Goal: Task Accomplishment & Management: Manage account settings

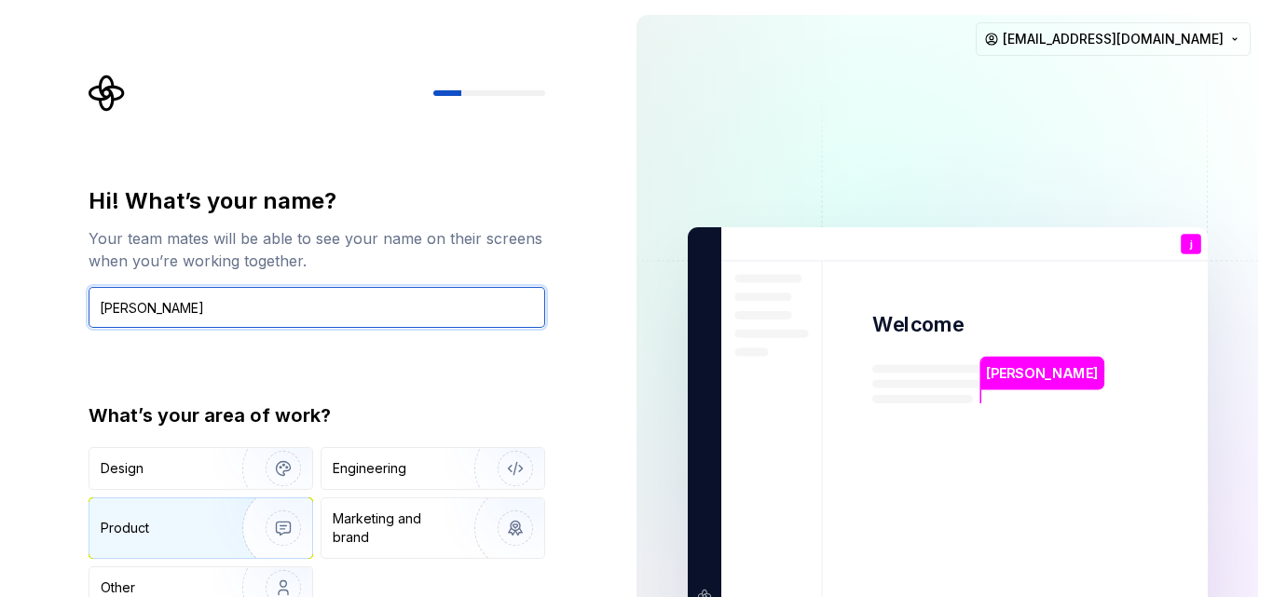
type input "jane"
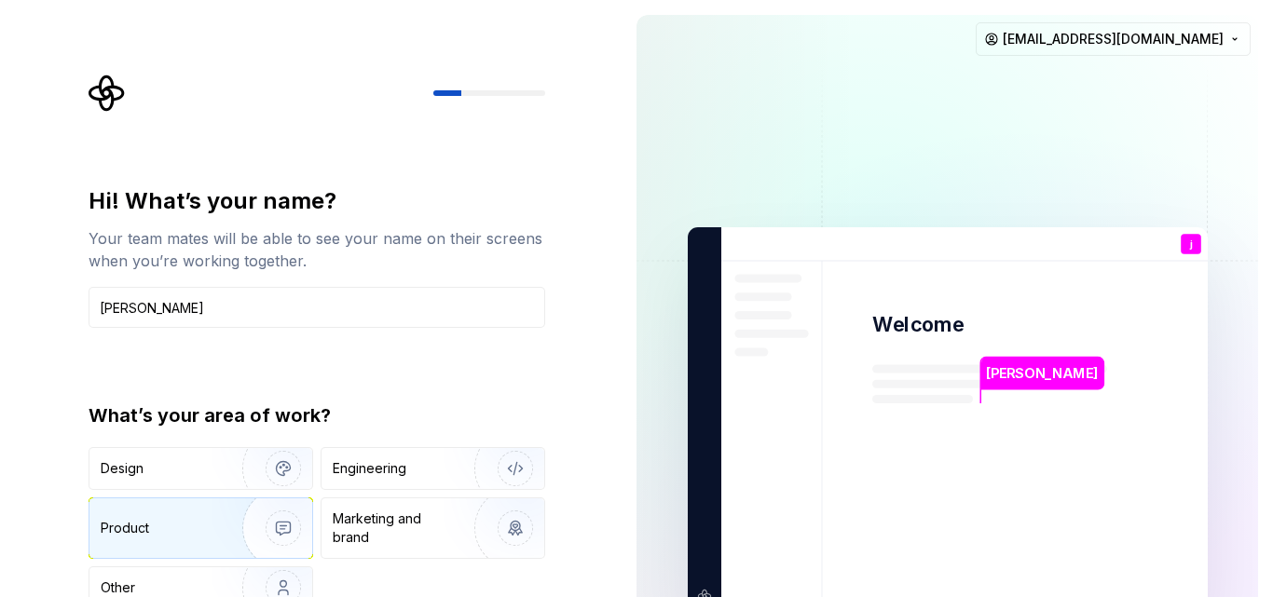
click at [200, 520] on div "Product" at bounding box center [162, 528] width 123 height 19
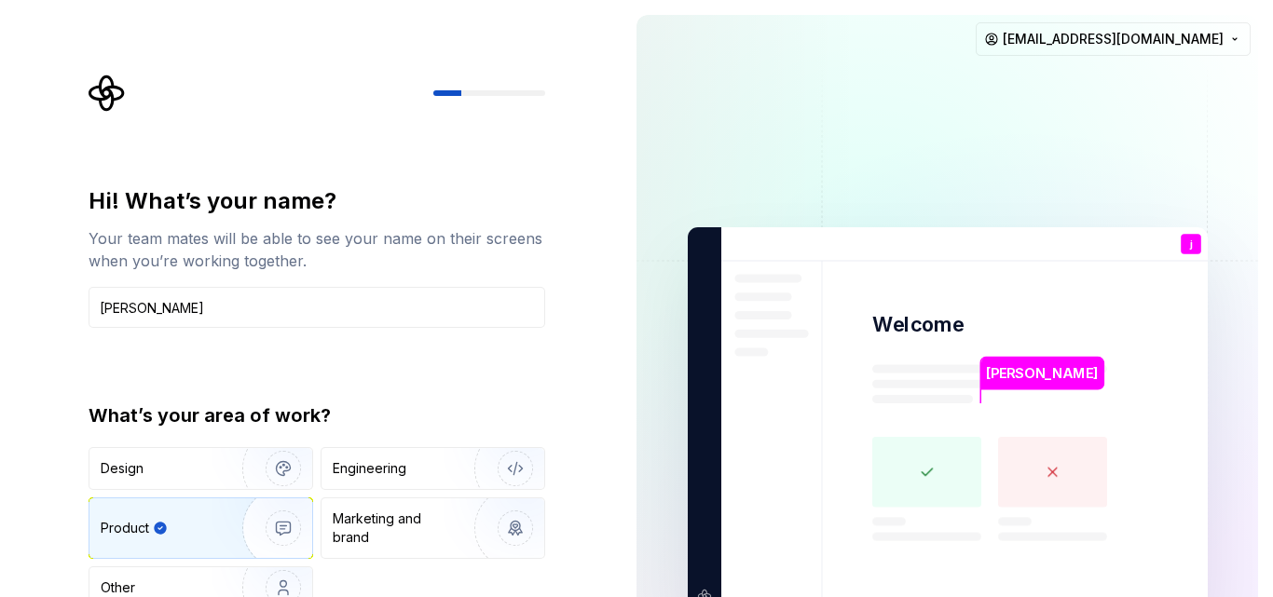
type button "Product"
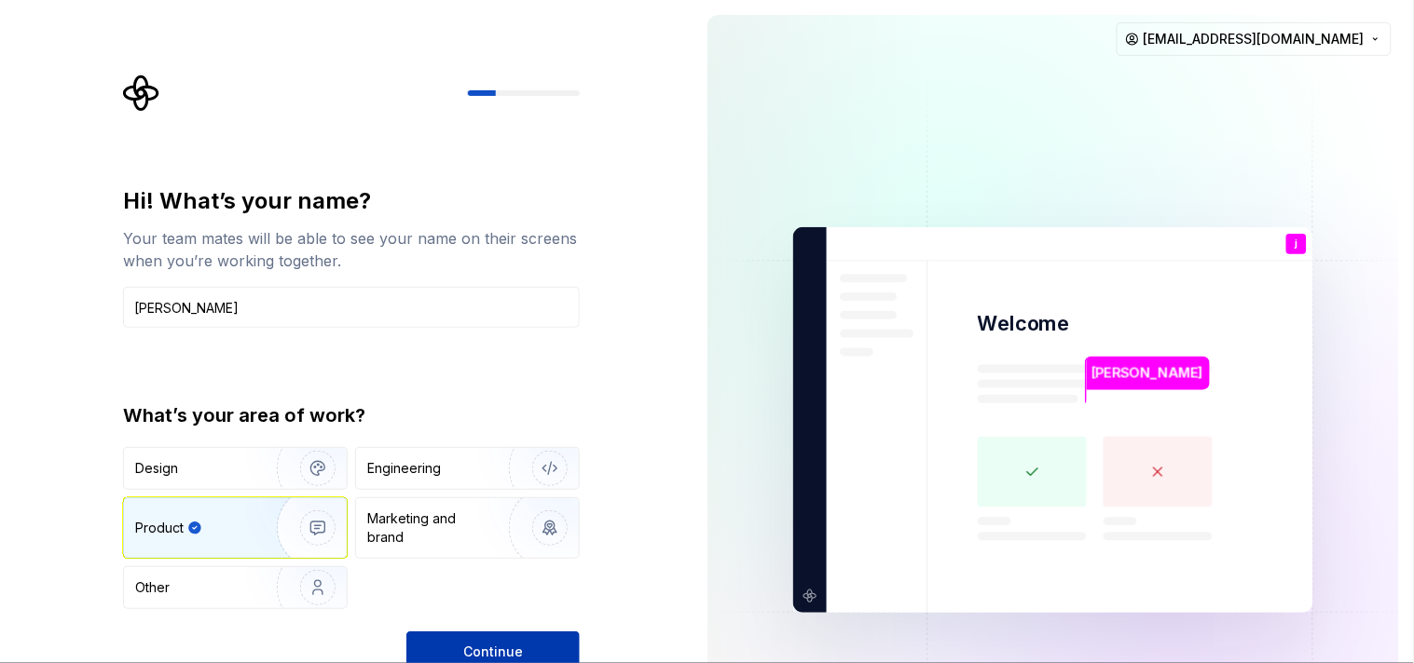
click at [452, 596] on button "Continue" at bounding box center [492, 652] width 173 height 41
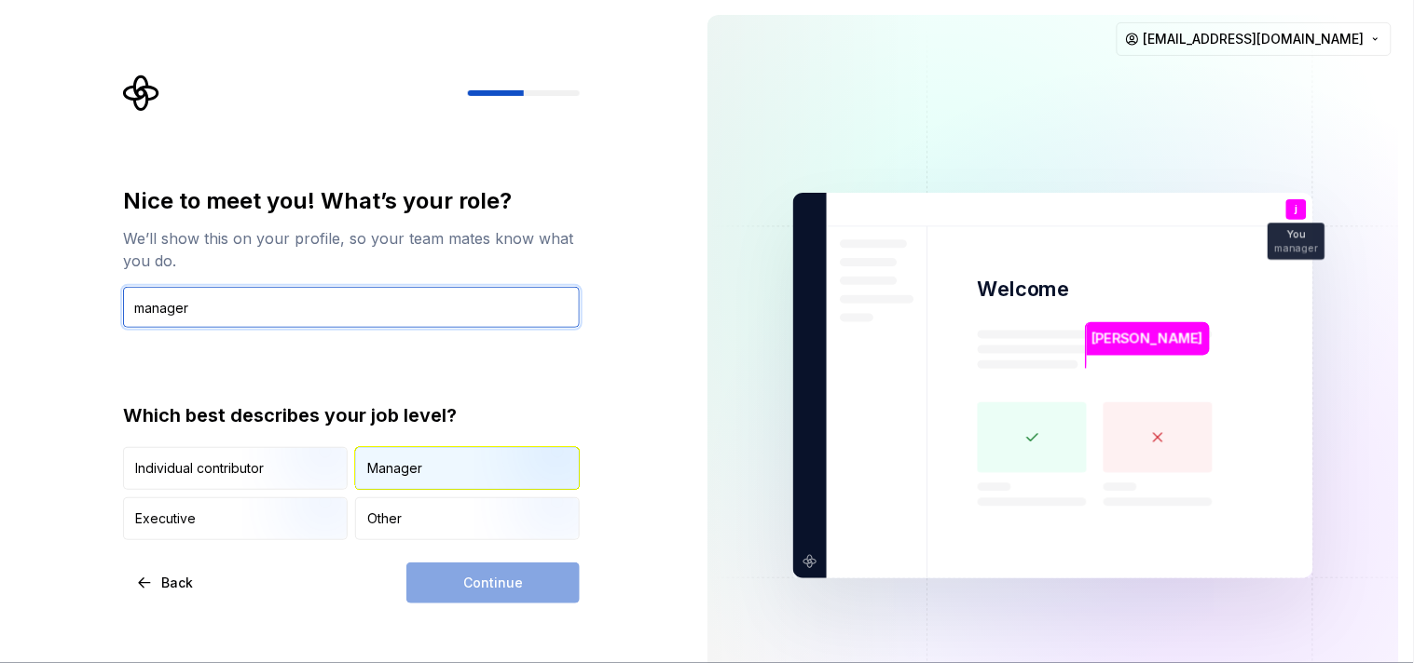
type input "manager"
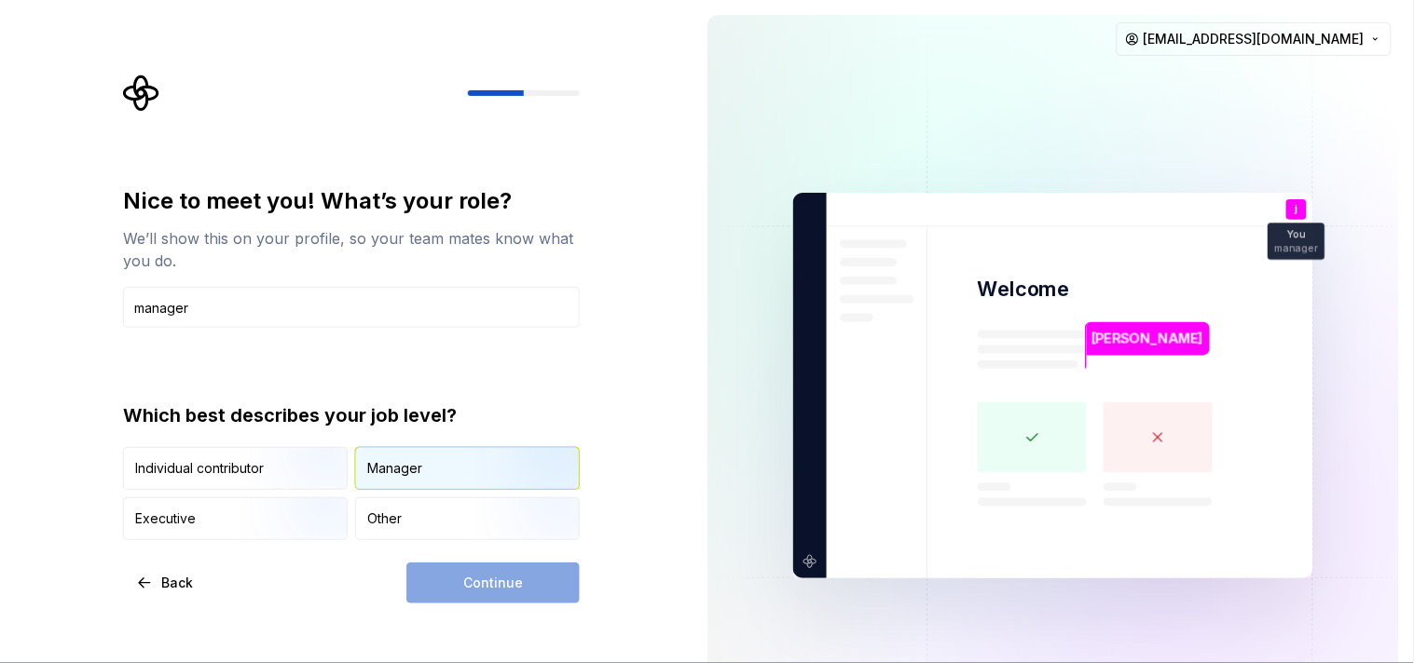
click at [452, 470] on div "Manager" at bounding box center [467, 468] width 223 height 41
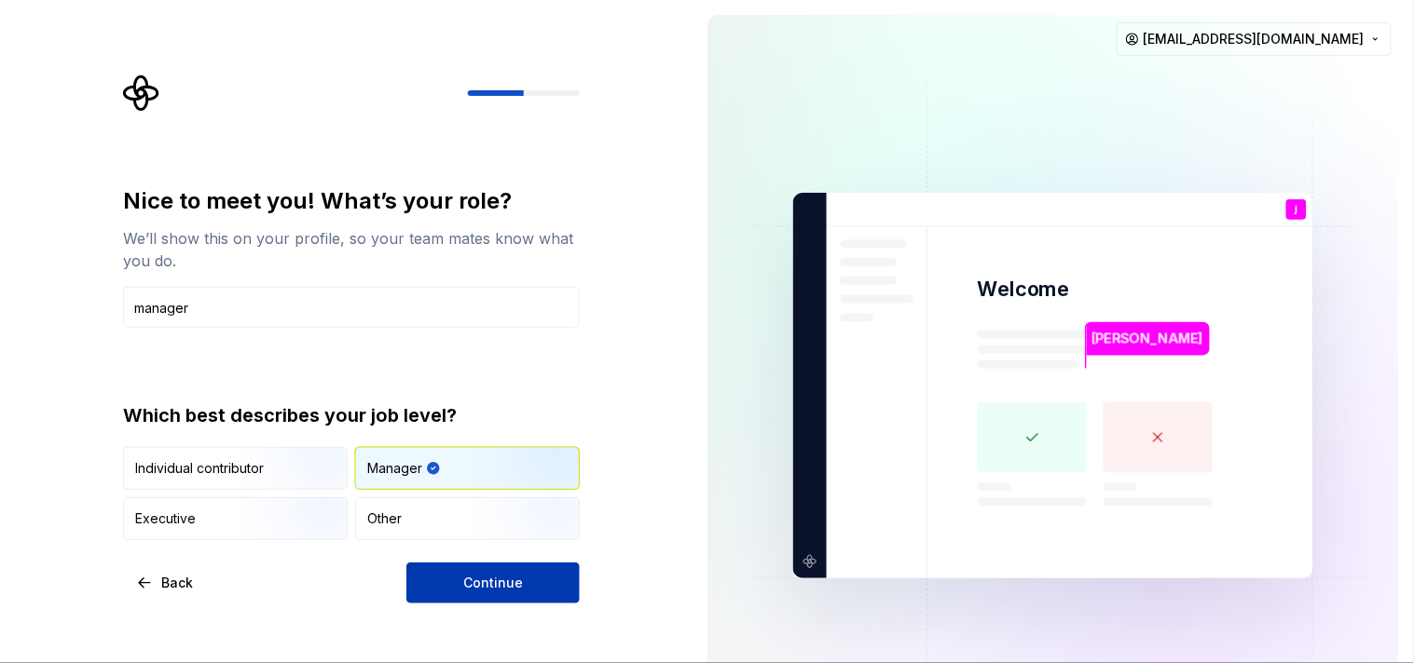
click at [498, 582] on span "Continue" at bounding box center [493, 583] width 60 height 19
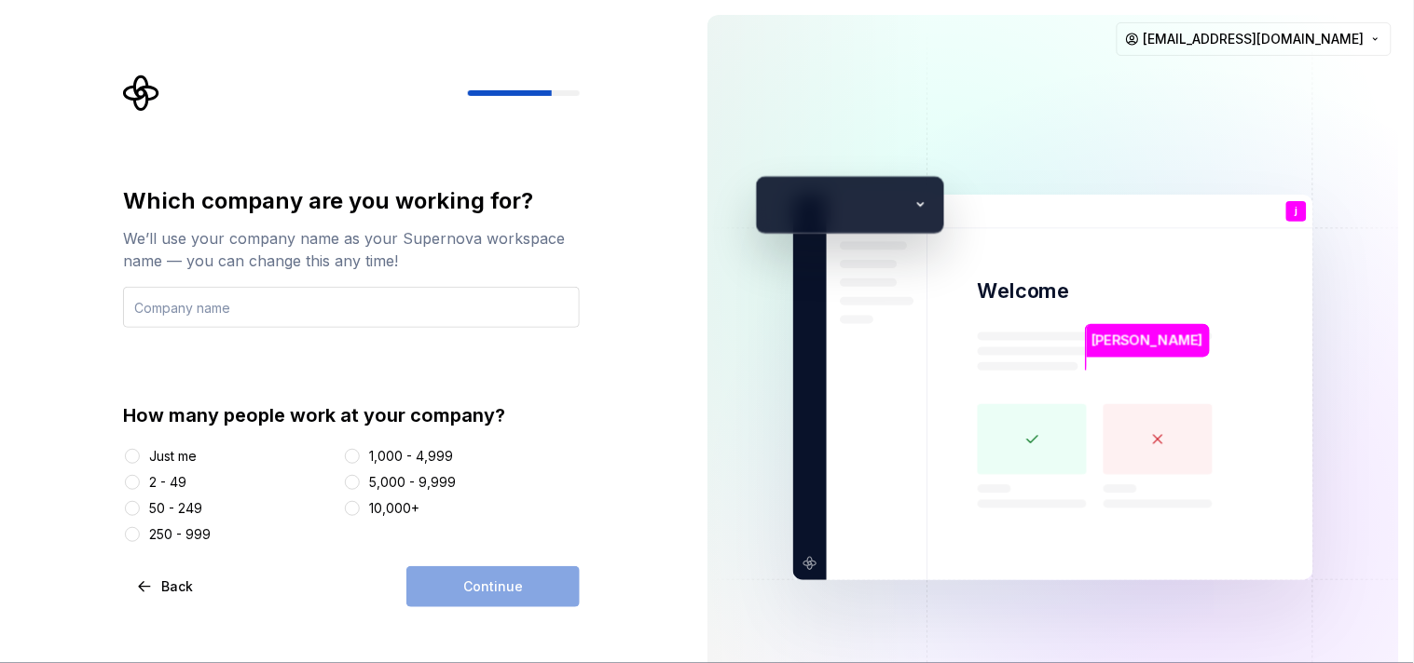
click at [236, 308] on input "text" at bounding box center [351, 307] width 457 height 41
type input "mgb"
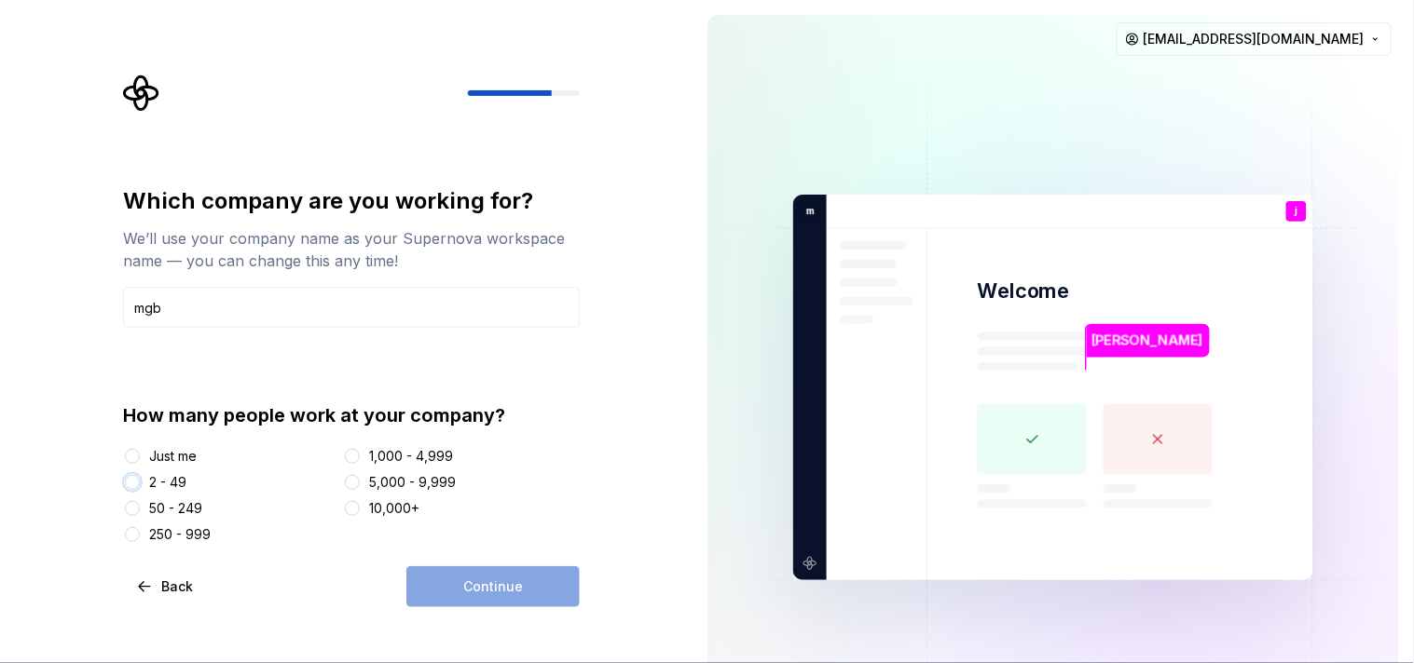
click at [126, 482] on button "2 - 49" at bounding box center [132, 482] width 15 height 15
click at [487, 587] on span "Continue" at bounding box center [493, 587] width 60 height 19
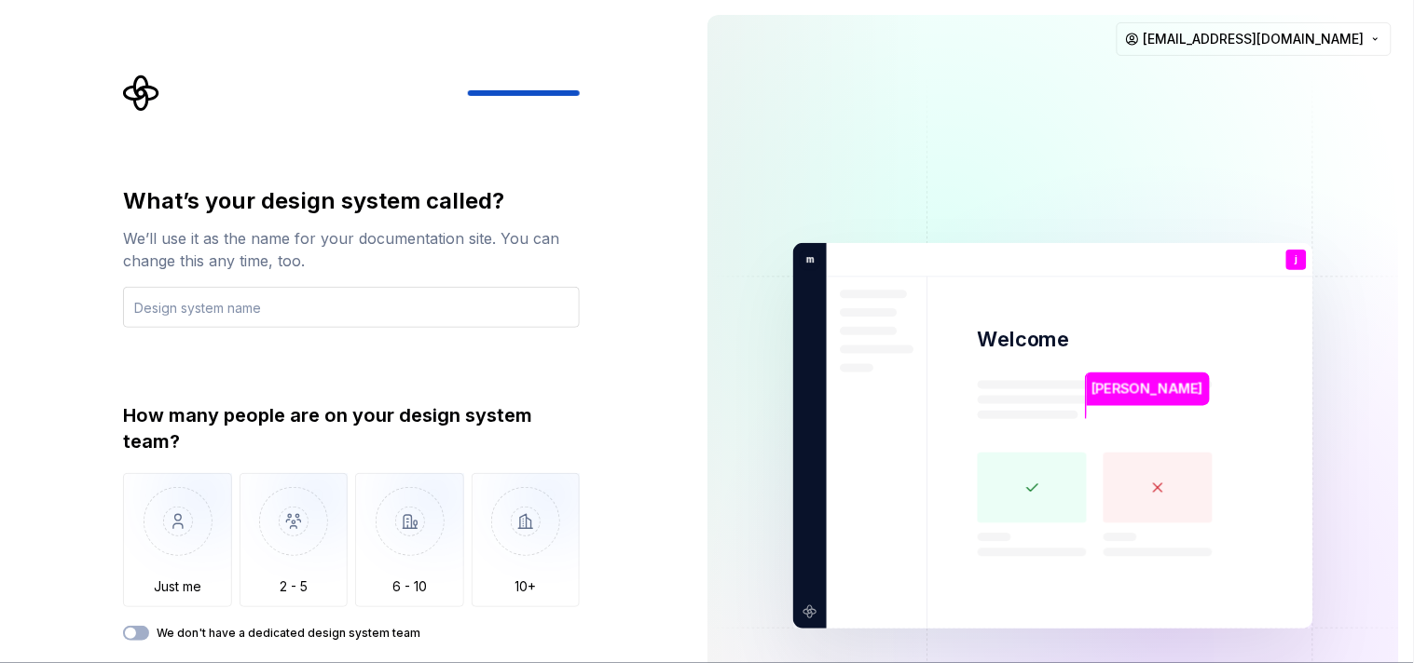
click at [366, 318] on input "text" at bounding box center [351, 307] width 457 height 41
click at [137, 311] on input "meta" at bounding box center [351, 307] width 457 height 41
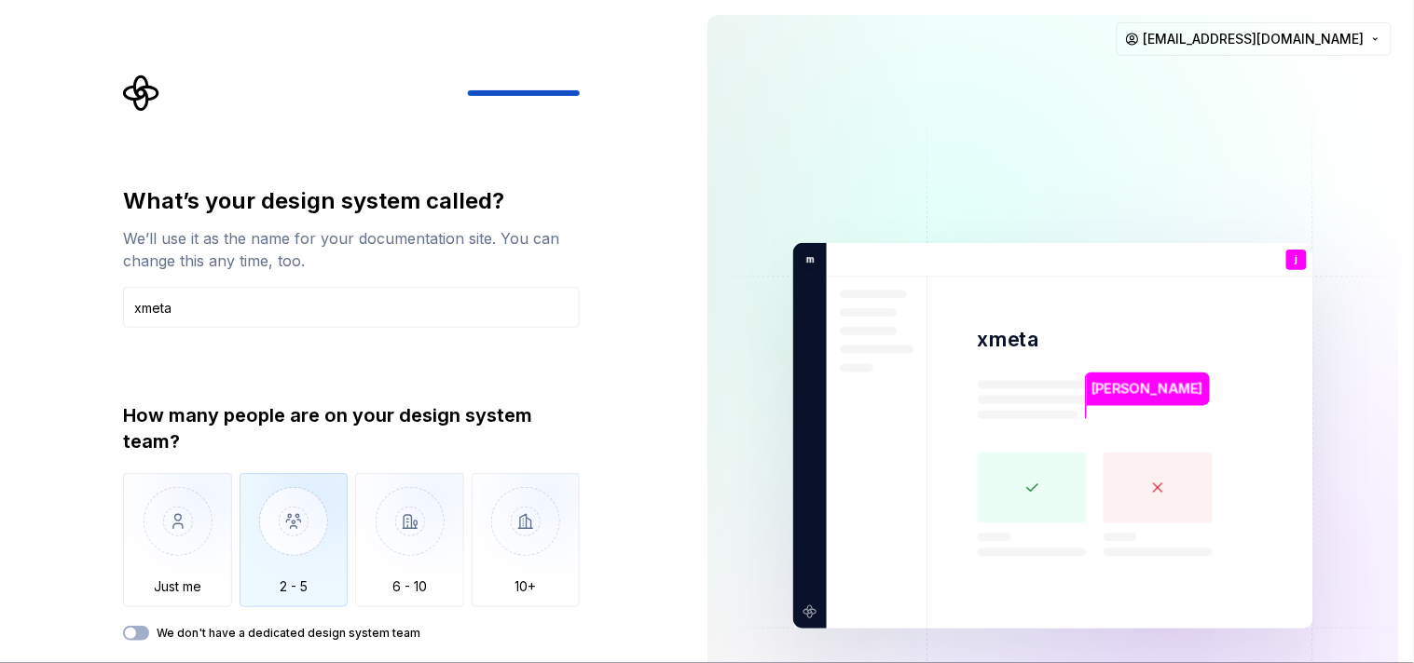
type input "xmeta"
click at [305, 576] on img "button" at bounding box center [293, 535] width 109 height 125
type button "2 - 5"
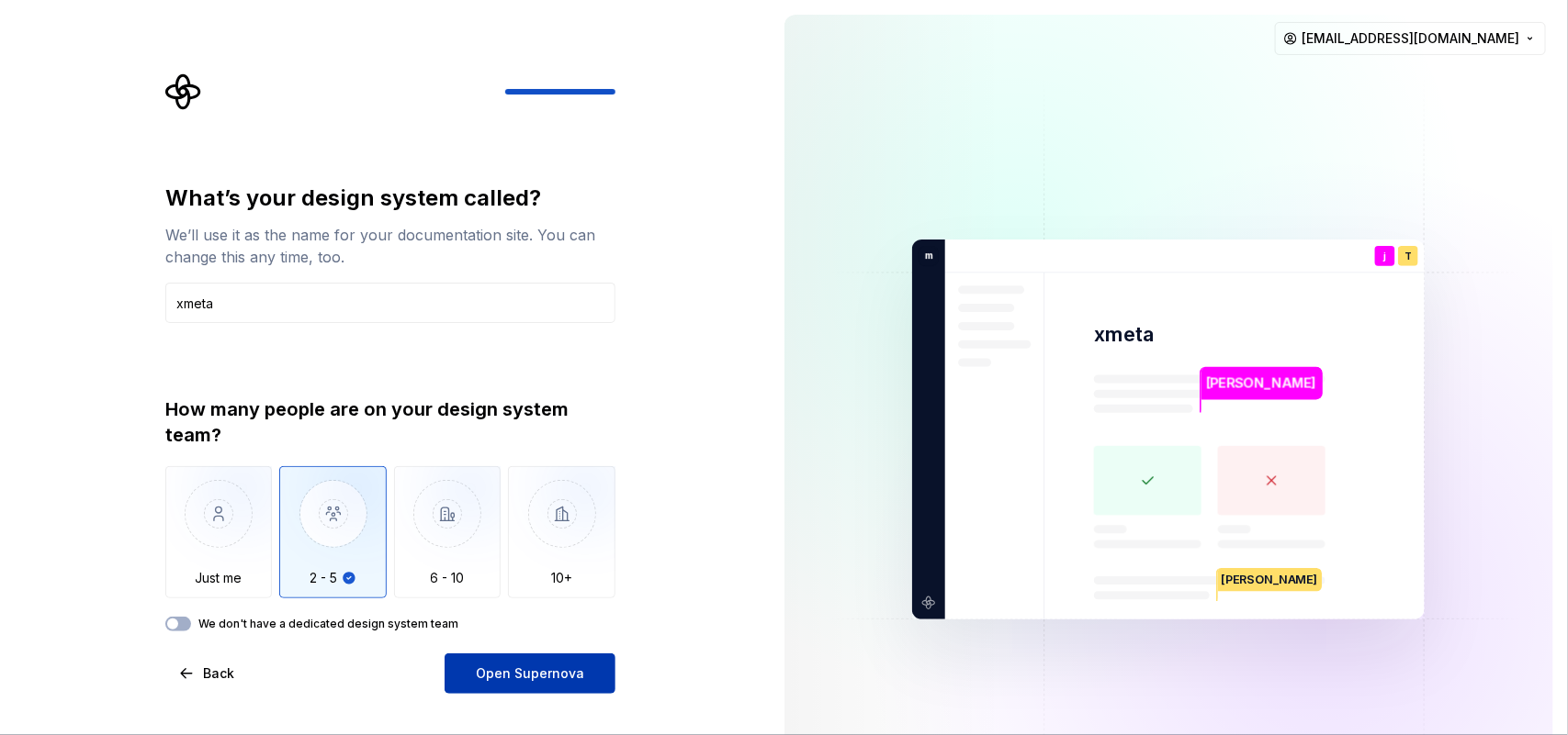
click at [548, 587] on span "Open Supernova" at bounding box center [530, 674] width 108 height 19
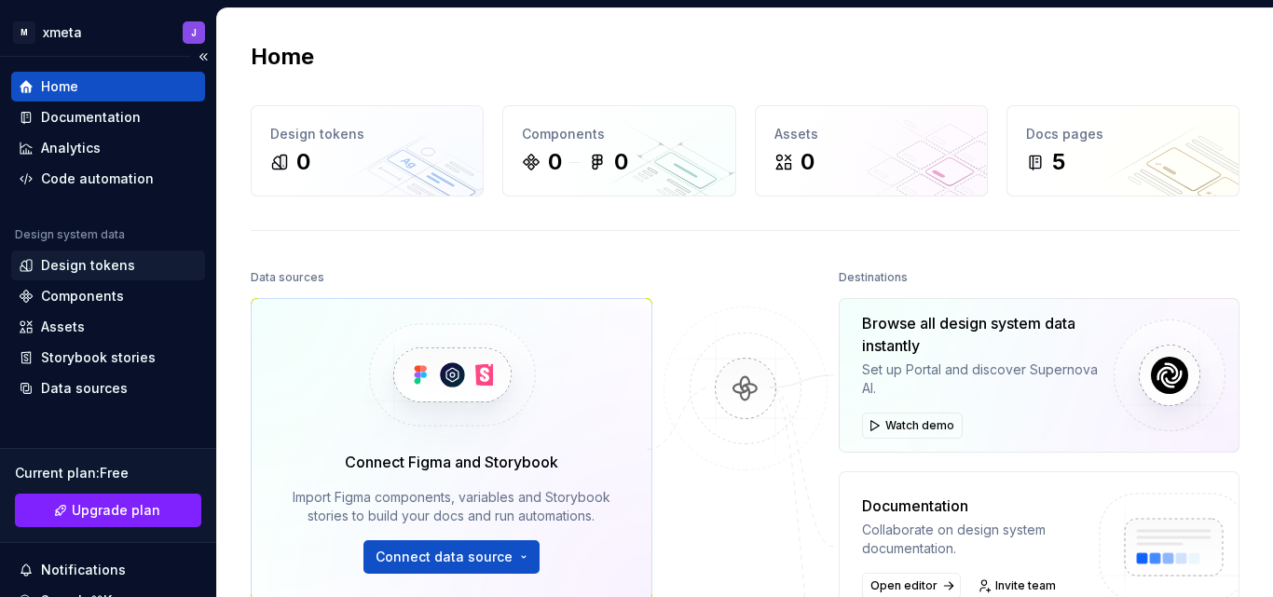
click at [91, 264] on div "Design tokens" at bounding box center [88, 265] width 94 height 19
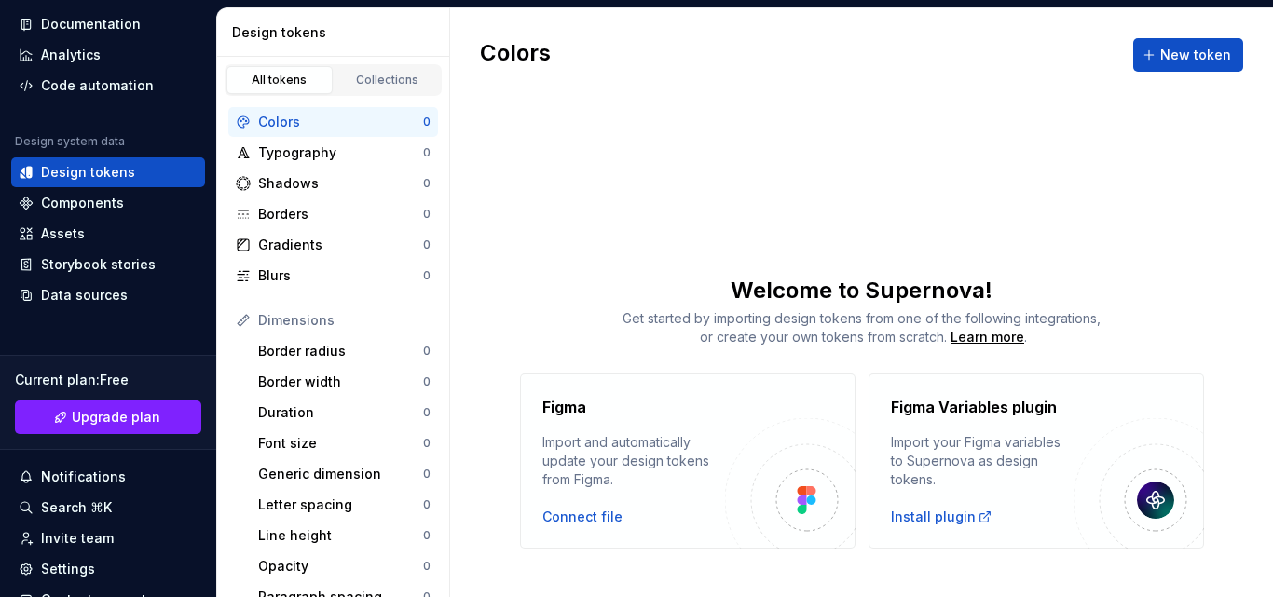
scroll to position [206, 0]
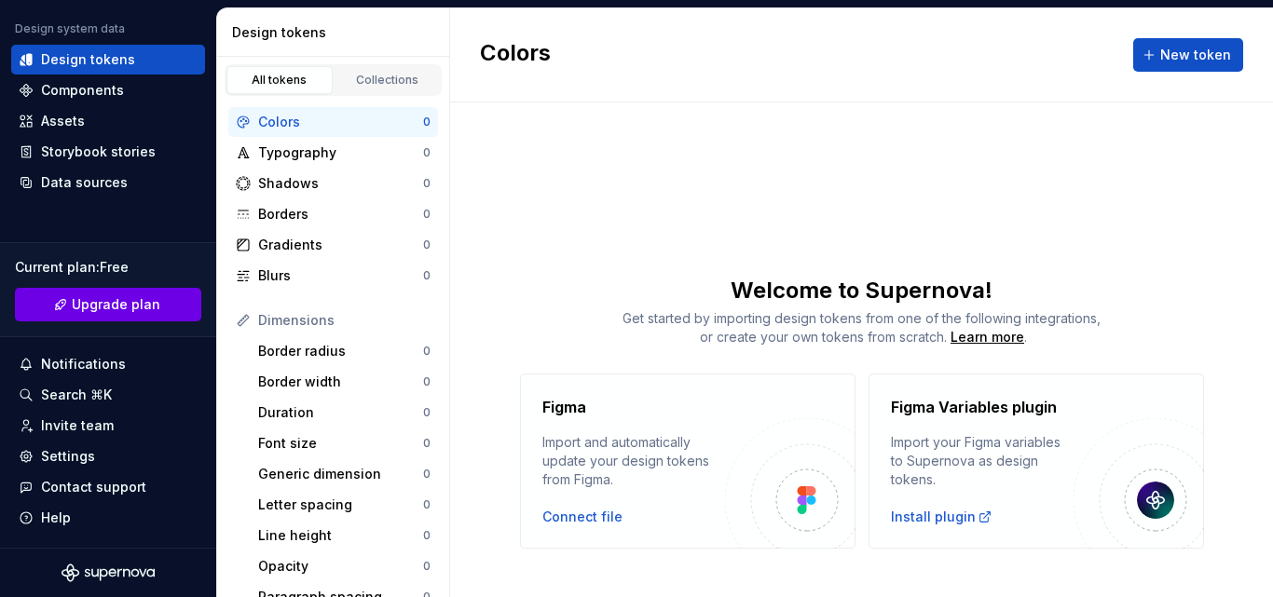
click at [100, 298] on span "Upgrade plan" at bounding box center [116, 304] width 89 height 19
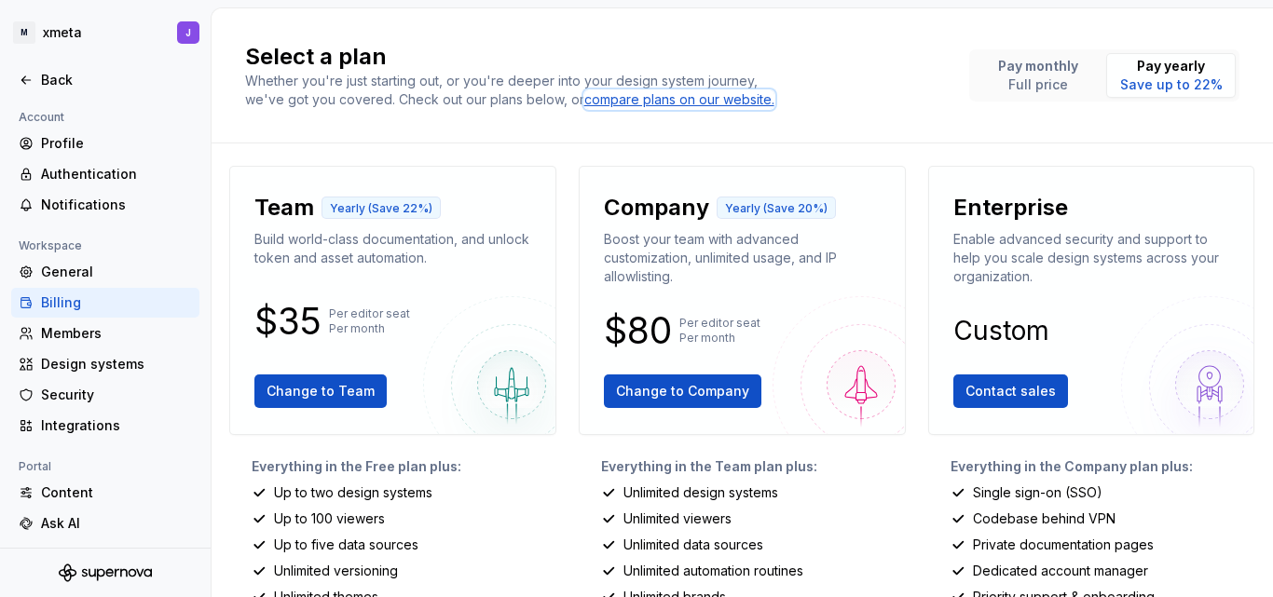
click at [702, 103] on div "compare plans on our website." at bounding box center [679, 99] width 190 height 19
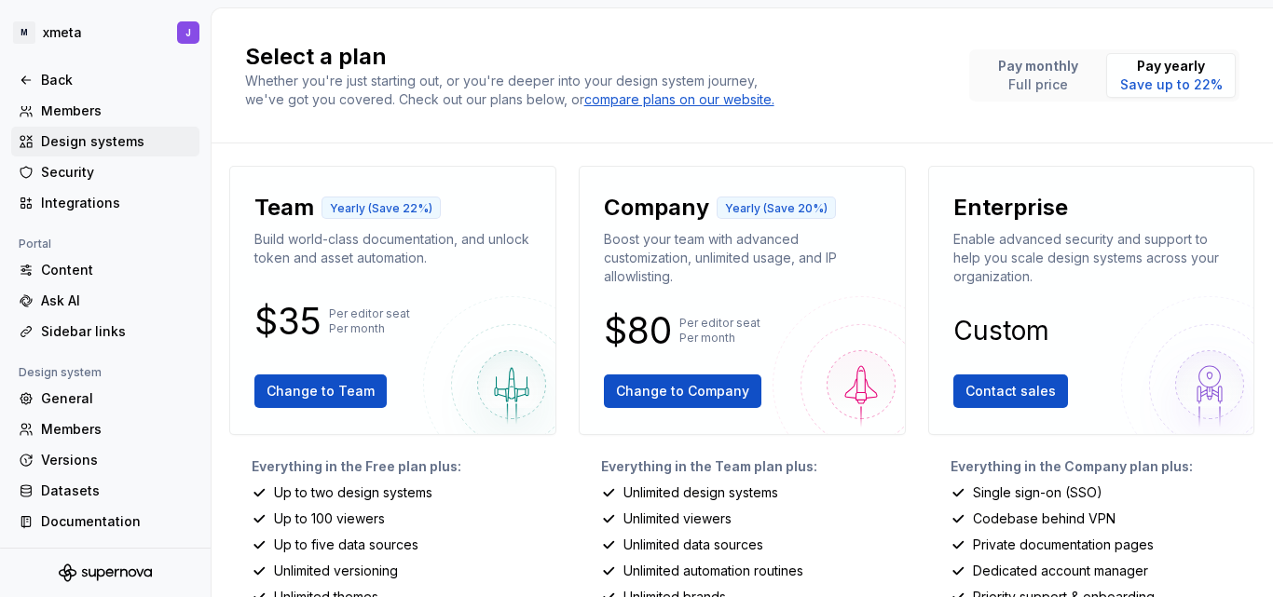
click at [107, 139] on div "Design systems" at bounding box center [116, 141] width 151 height 19
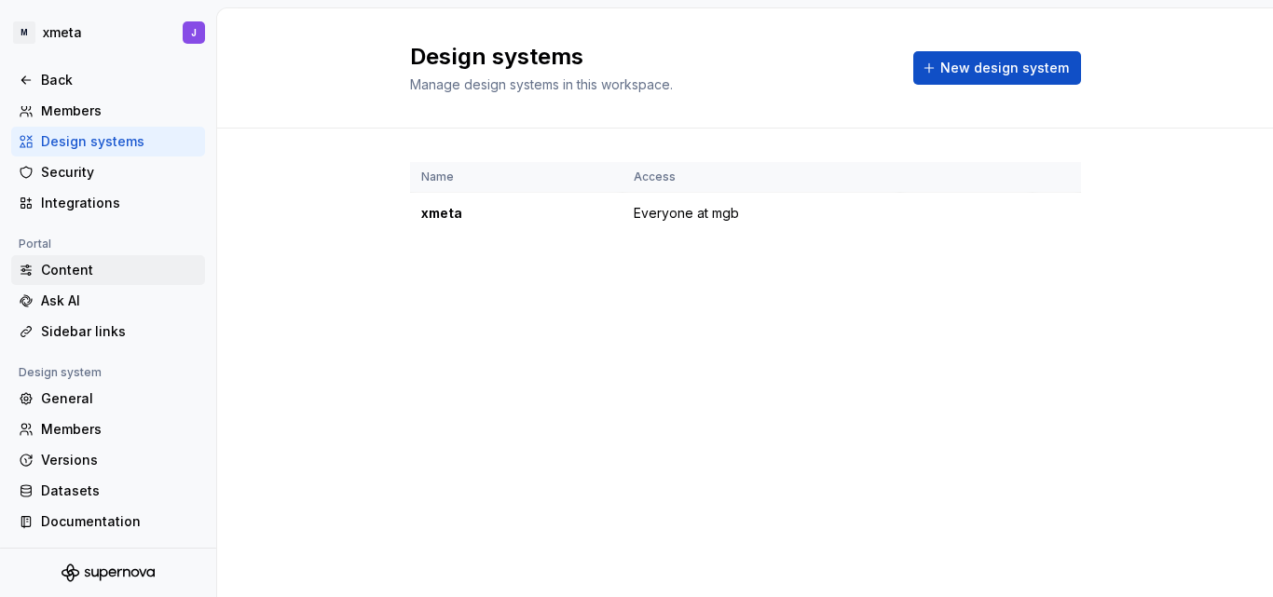
click at [87, 267] on div "Content" at bounding box center [119, 270] width 157 height 19
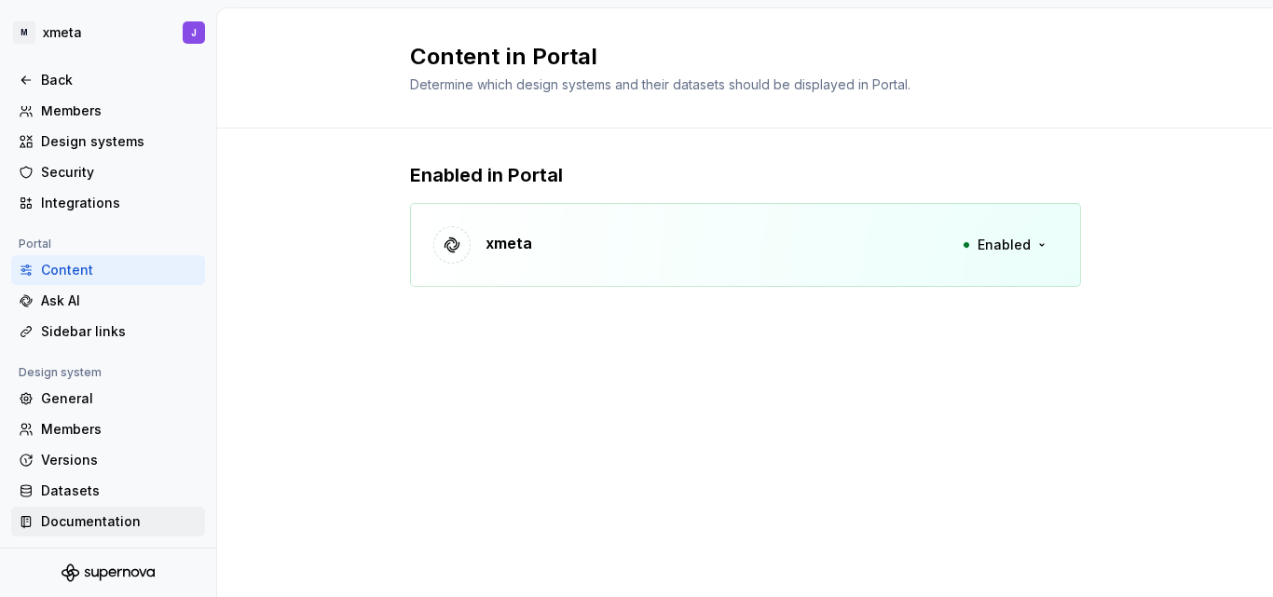
click at [115, 526] on div "Documentation" at bounding box center [119, 522] width 157 height 19
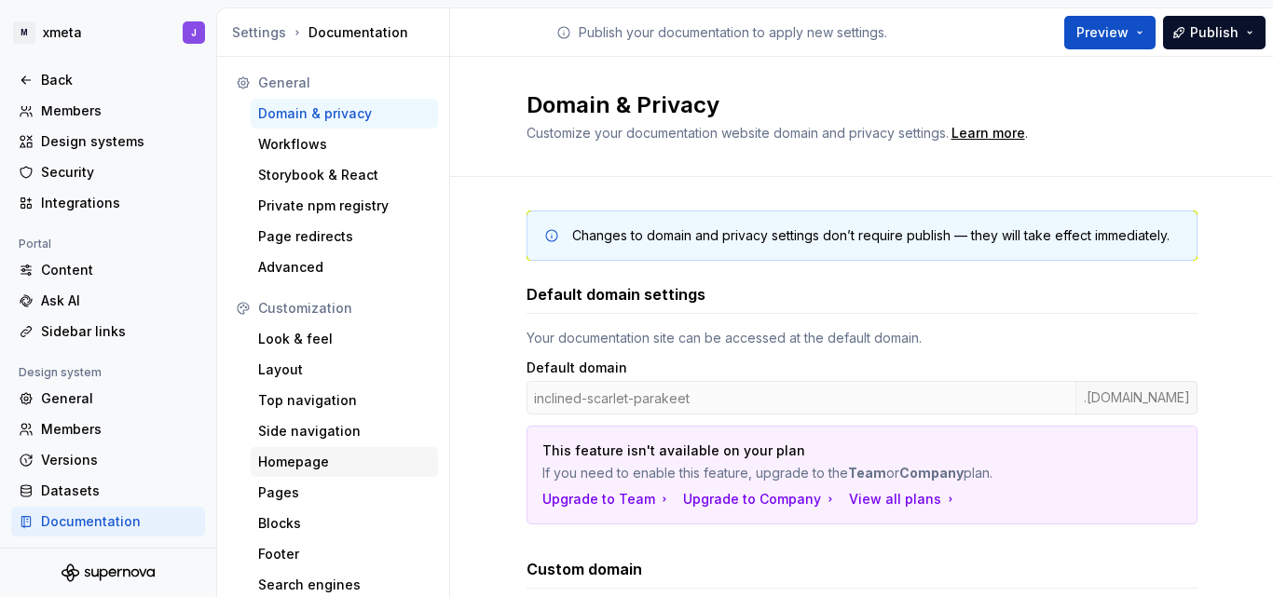
click at [287, 460] on div "Homepage" at bounding box center [344, 462] width 172 height 19
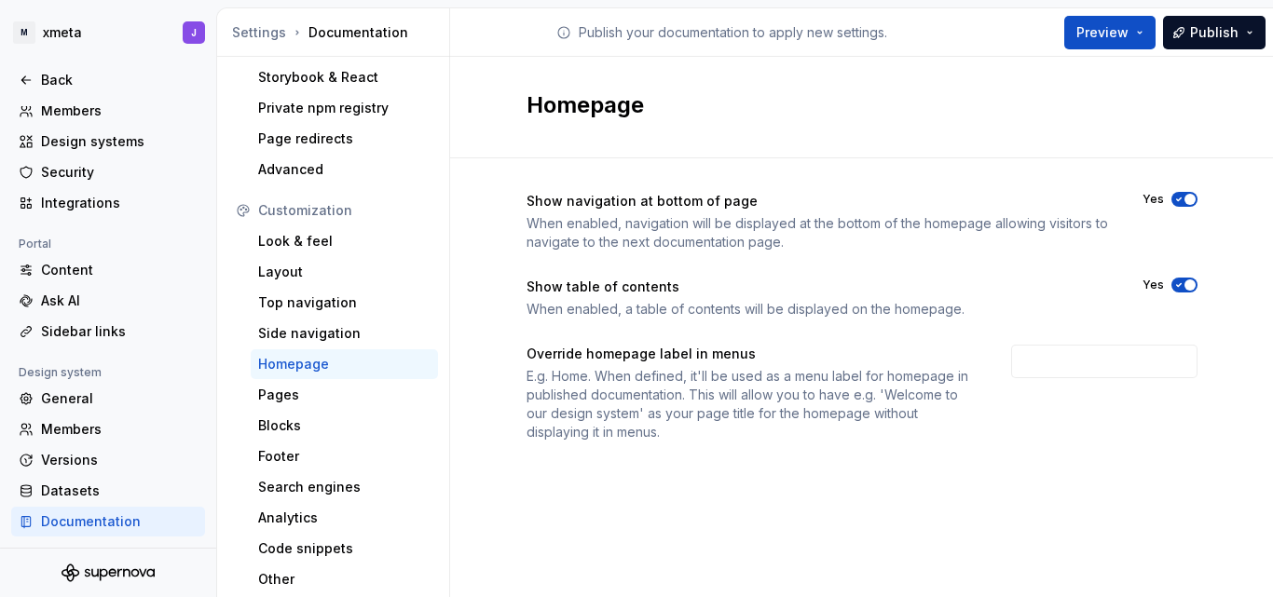
scroll to position [36, 0]
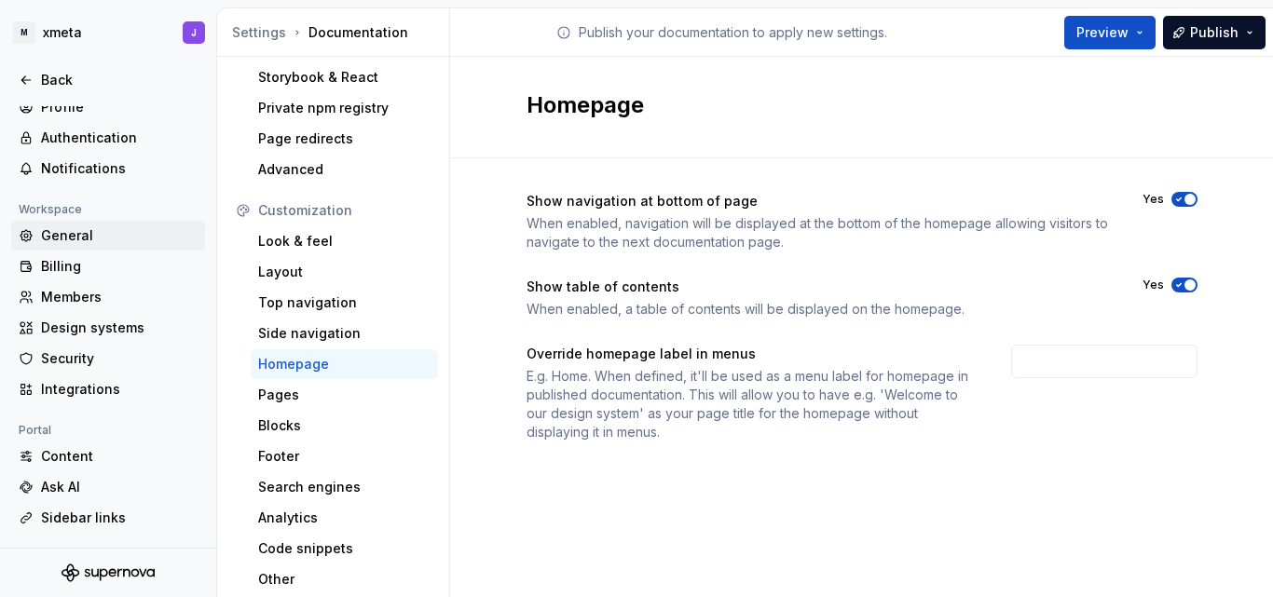
click at [58, 246] on div "General" at bounding box center [108, 236] width 194 height 30
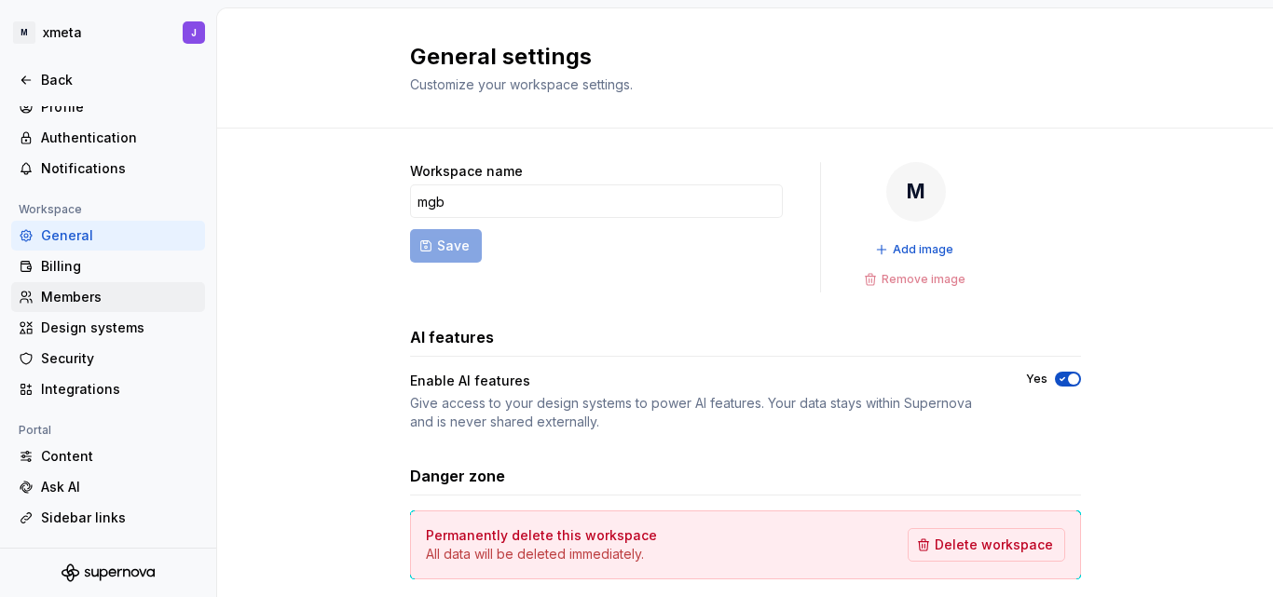
scroll to position [223, 0]
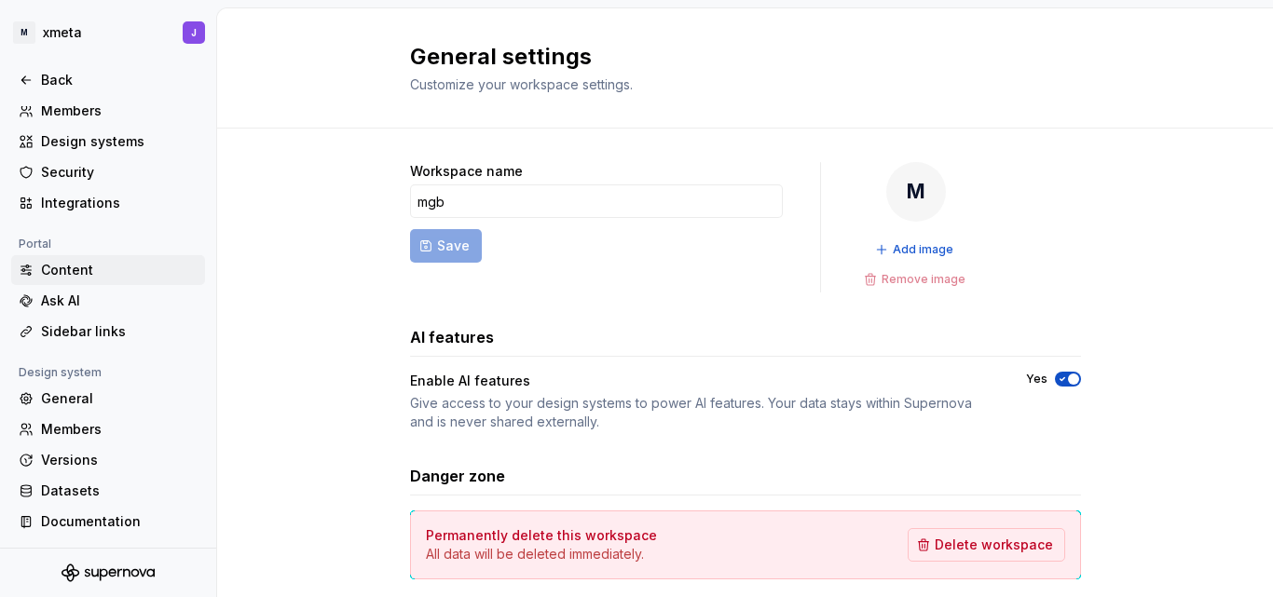
click at [95, 279] on div "Content" at bounding box center [119, 270] width 157 height 19
